Goal: Navigation & Orientation: Find specific page/section

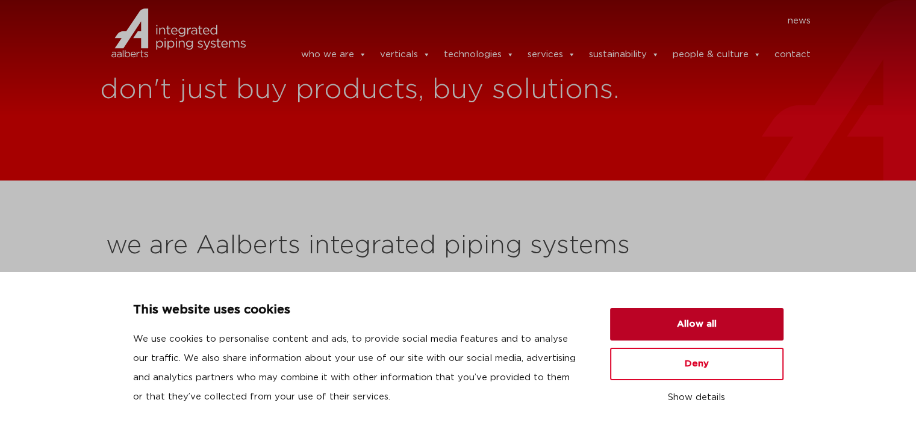
click at [691, 335] on button "Allow all" at bounding box center [696, 324] width 173 height 33
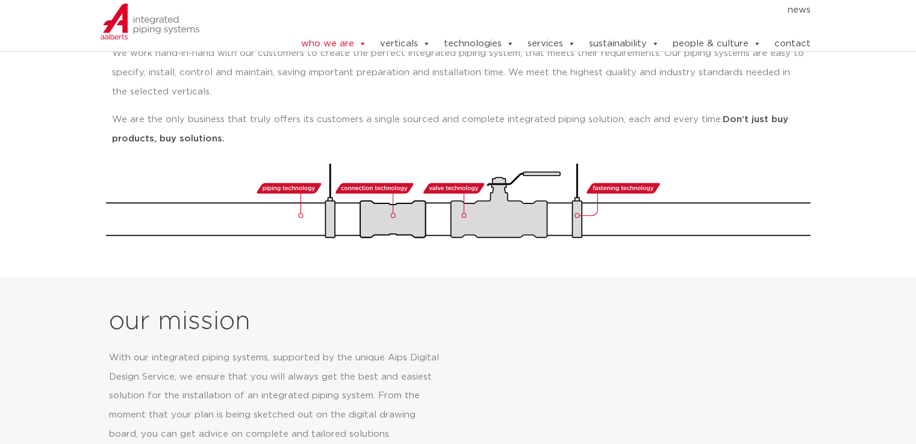
scroll to position [421, 0]
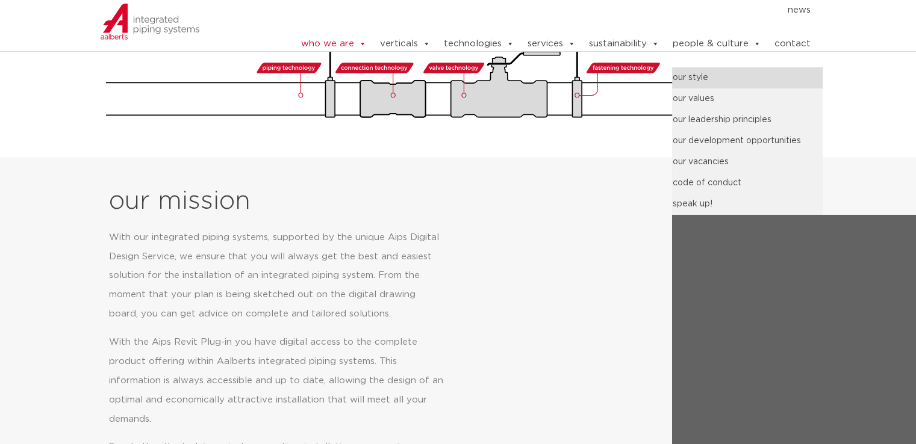
click at [701, 71] on link "our style" at bounding box center [747, 77] width 150 height 21
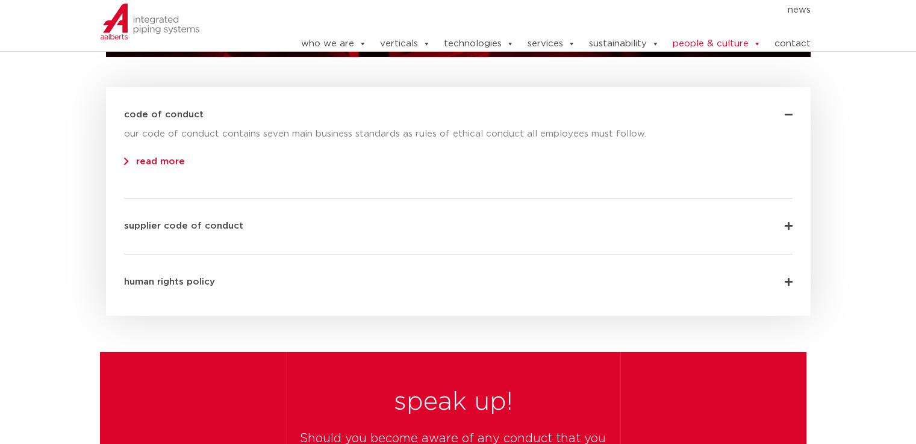
scroll to position [3973, 0]
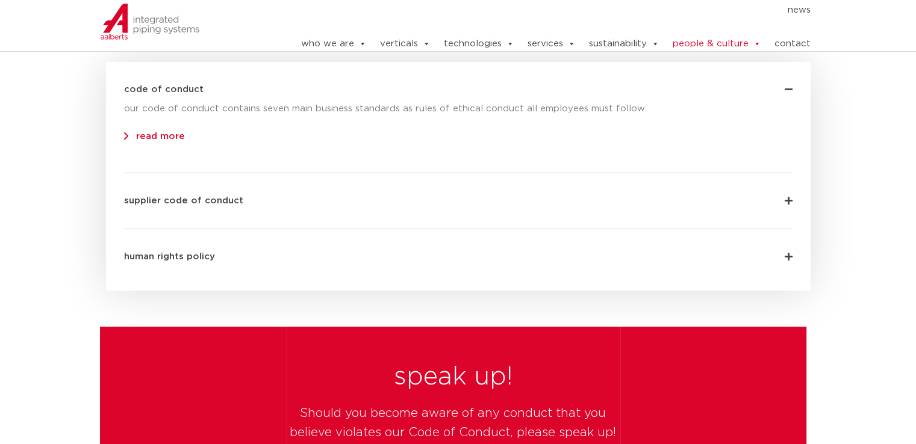
click at [786, 252] on icon at bounding box center [788, 256] width 8 height 9
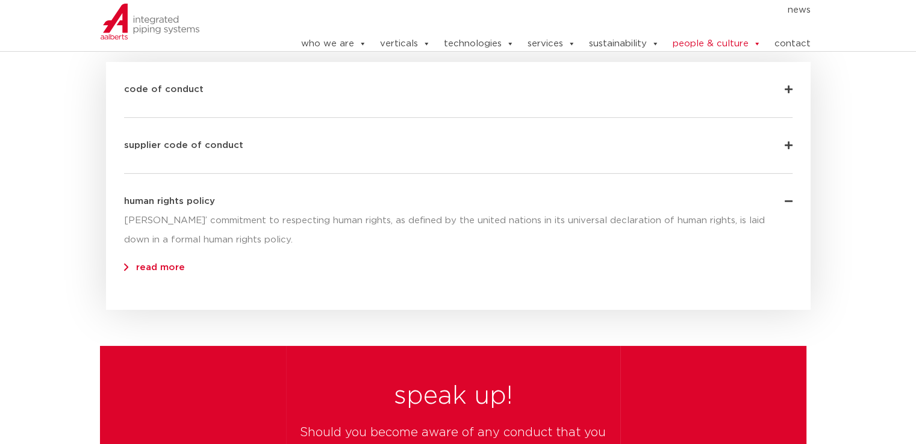
click at [788, 197] on icon at bounding box center [788, 201] width 8 height 9
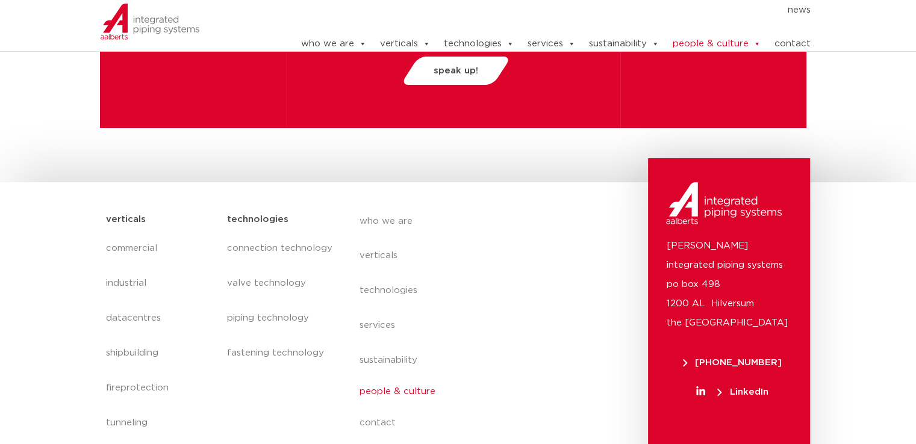
scroll to position [4315, 0]
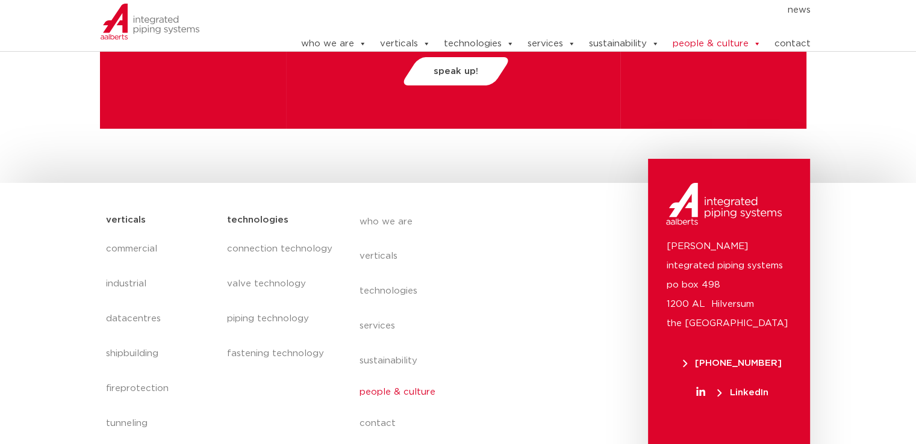
click at [396, 379] on link "people & culture" at bounding box center [469, 393] width 220 height 28
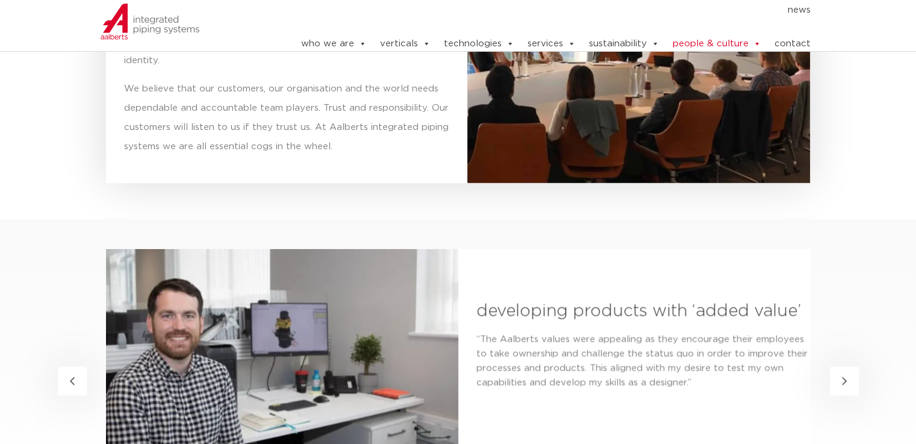
scroll to position [2167, 0]
